Goal: Book appointment/travel/reservation

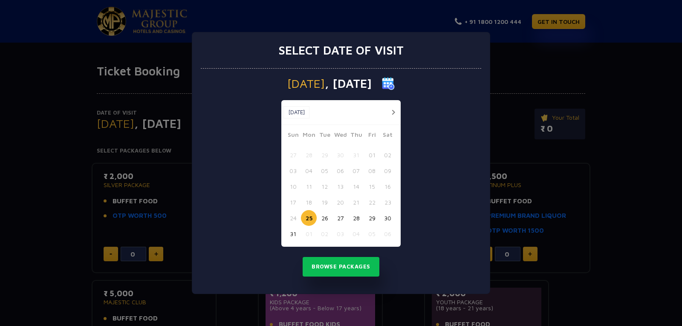
click at [360, 220] on button "28" at bounding box center [356, 218] width 16 height 16
click at [340, 259] on button "Browse Packages" at bounding box center [341, 267] width 77 height 20
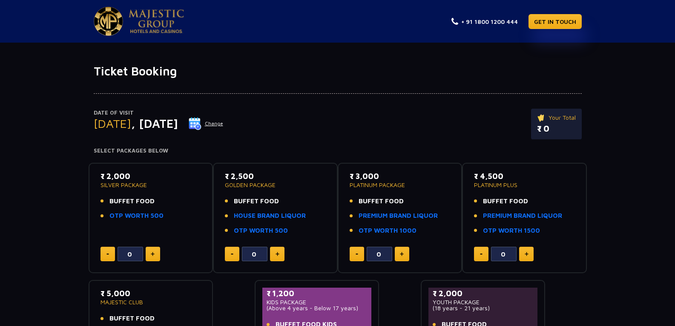
click at [224, 123] on button "Change" at bounding box center [205, 124] width 35 height 14
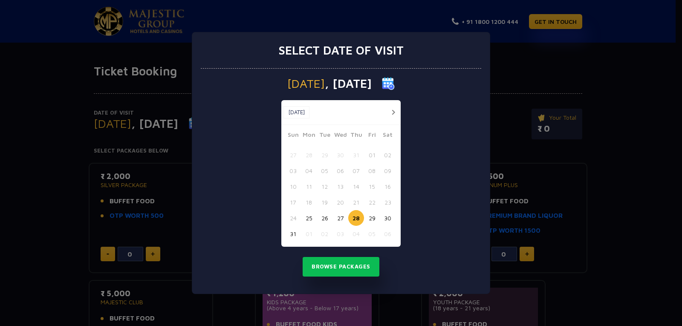
click at [395, 112] on button "button" at bounding box center [393, 112] width 11 height 11
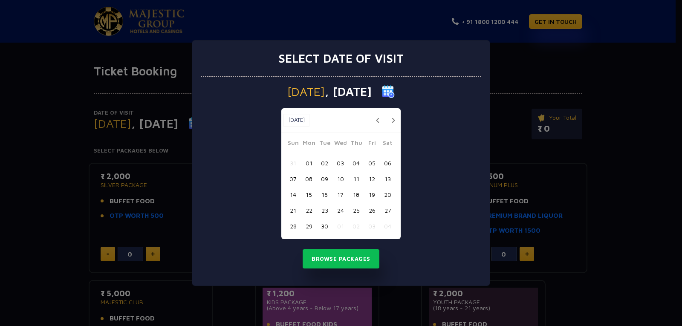
click at [395, 116] on button "button" at bounding box center [393, 120] width 11 height 11
drag, startPoint x: 394, startPoint y: 124, endPoint x: 385, endPoint y: 130, distance: 10.7
click at [393, 124] on button "button" at bounding box center [393, 120] width 11 height 11
click at [357, 199] on button "16" at bounding box center [356, 195] width 16 height 16
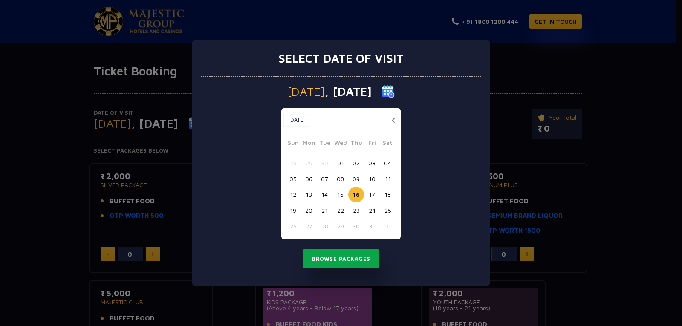
click at [346, 252] on button "Browse Packages" at bounding box center [341, 259] width 77 height 20
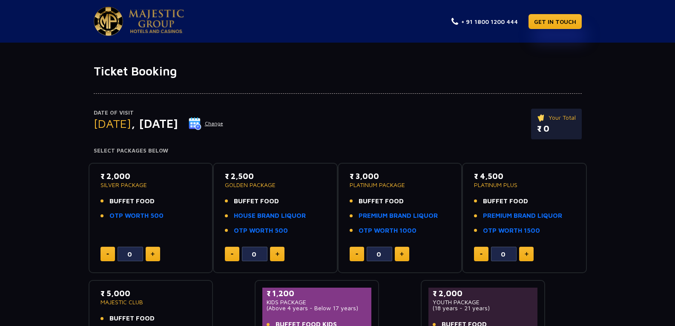
click at [224, 126] on button "Change" at bounding box center [205, 124] width 35 height 14
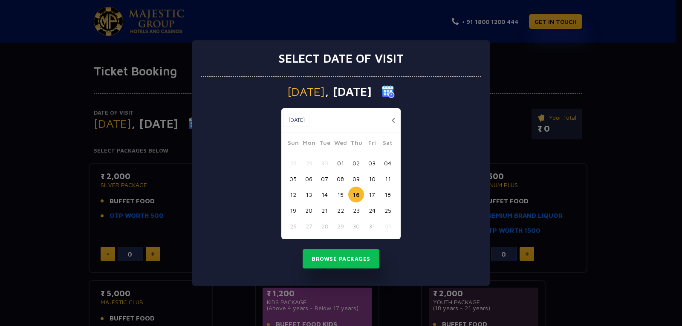
click at [385, 165] on button "04" at bounding box center [388, 163] width 16 height 16
click at [350, 254] on button "Browse Packages" at bounding box center [341, 259] width 77 height 20
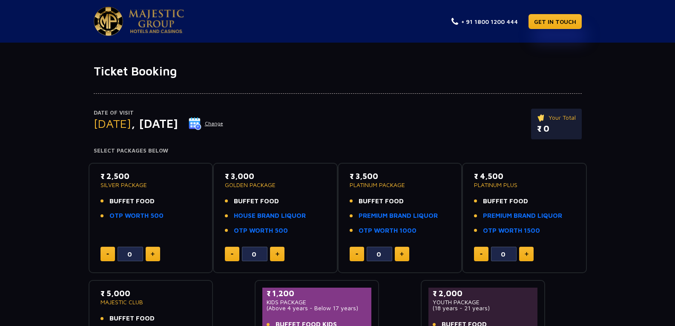
click at [224, 127] on button "Change" at bounding box center [205, 124] width 35 height 14
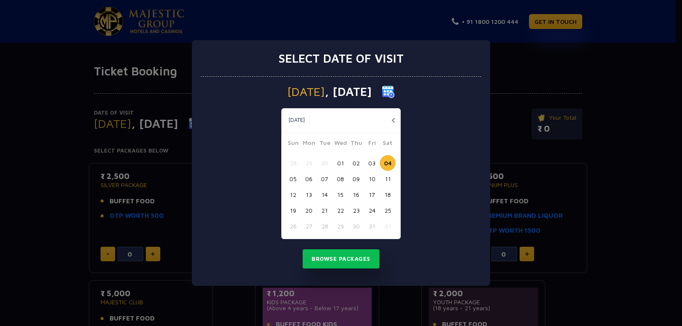
click at [298, 196] on button "12" at bounding box center [293, 195] width 16 height 16
click at [306, 259] on button "Browse Packages" at bounding box center [341, 259] width 77 height 20
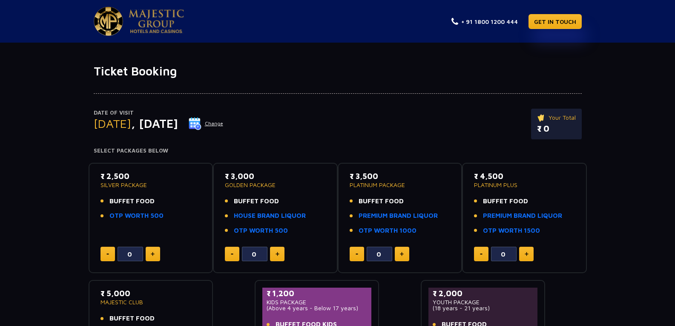
click at [147, 19] on img at bounding box center [156, 21] width 55 height 24
